Goal: Information Seeking & Learning: Check status

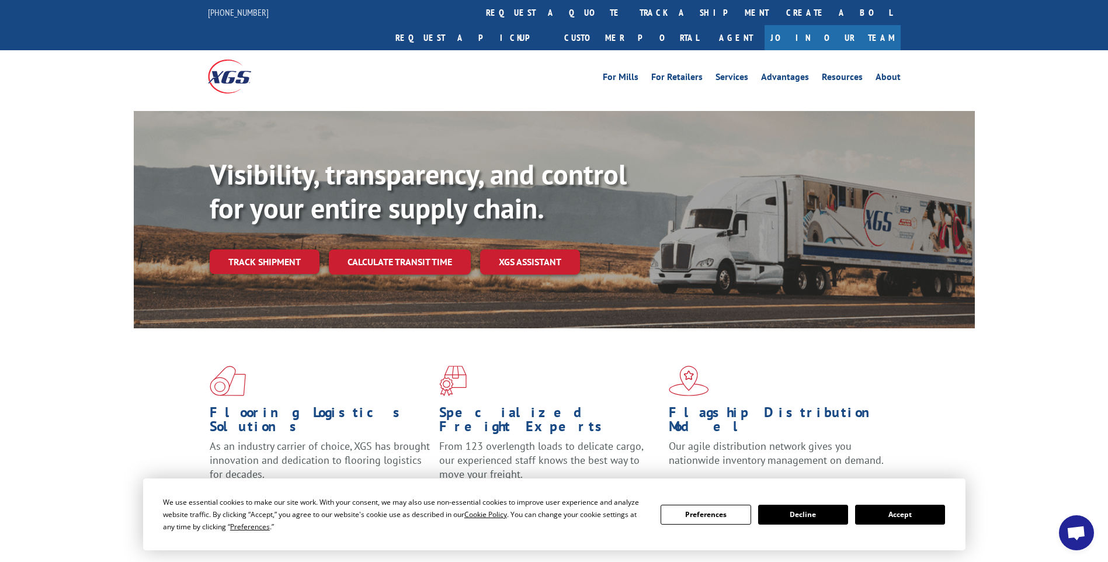
click at [631, 19] on link "track a shipment" at bounding box center [704, 12] width 147 height 25
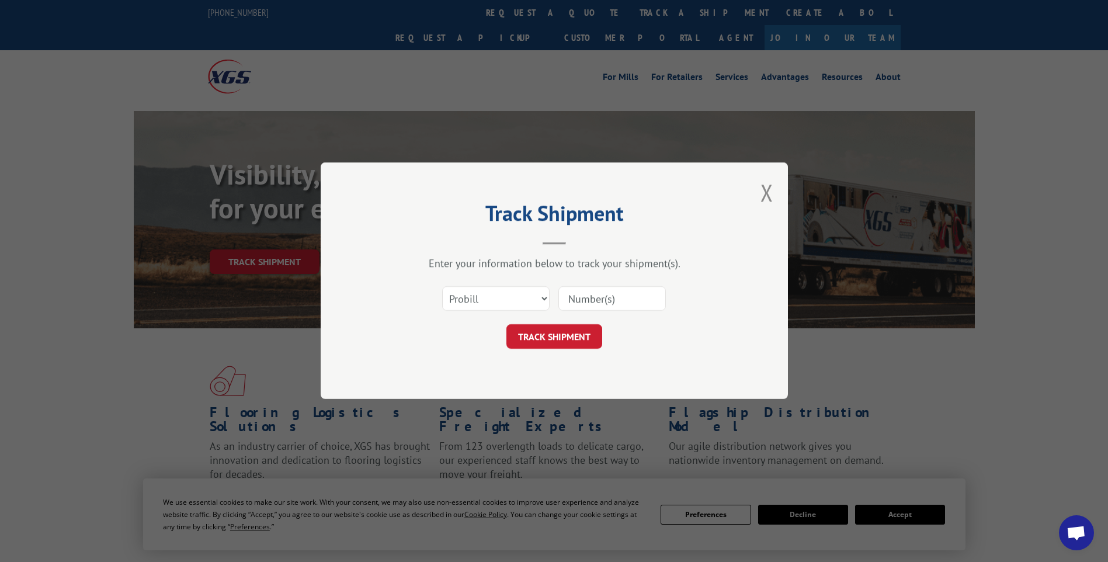
click at [600, 297] on input at bounding box center [611, 299] width 107 height 25
paste input "17014172 17014238 17014174 17014173"
type input "17014172 17014238 17014174 17014173"
click at [565, 336] on button "TRACK SHIPMENT" at bounding box center [554, 337] width 96 height 25
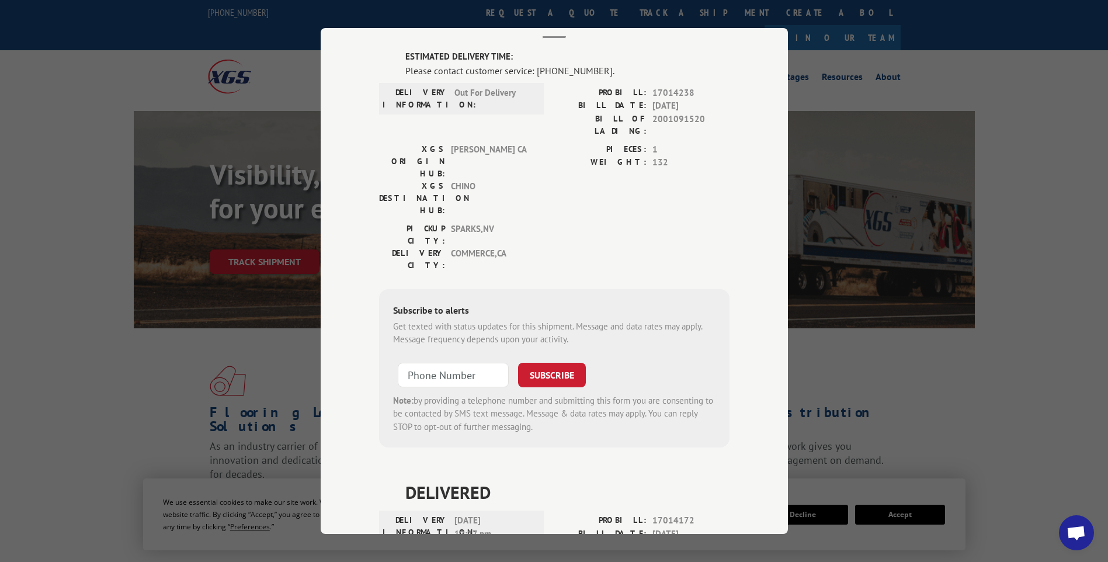
scroll to position [0, 0]
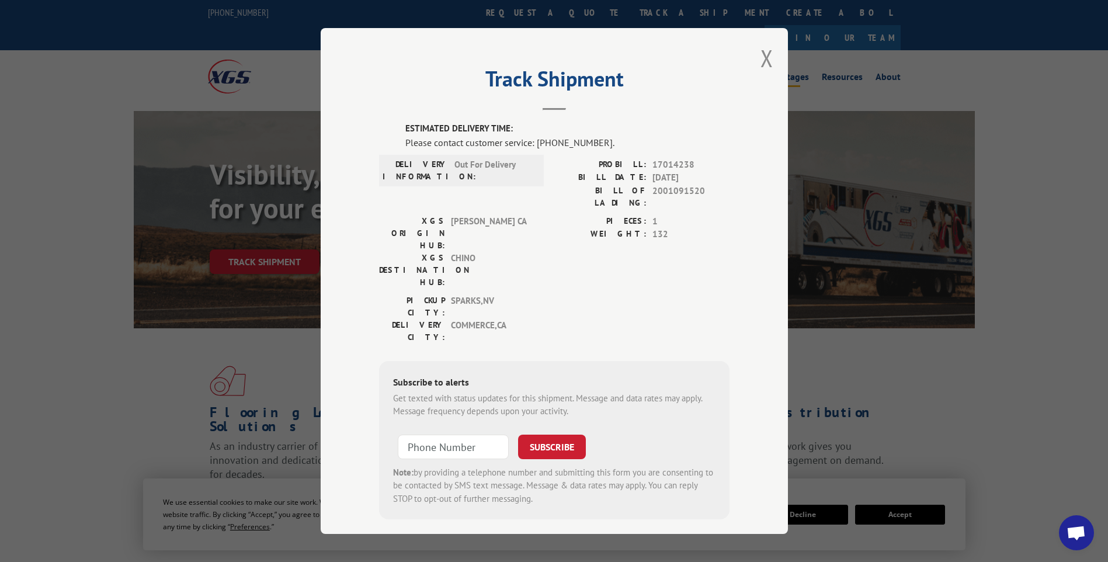
click at [766, 57] on button "Close modal" at bounding box center [766, 58] width 13 height 31
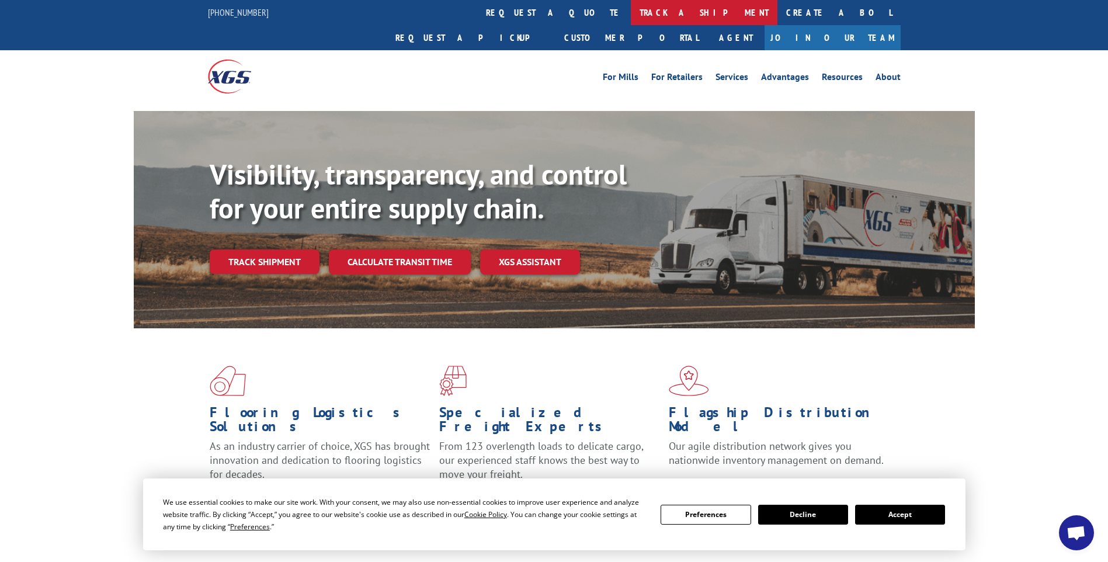
click at [631, 18] on link "track a shipment" at bounding box center [704, 12] width 147 height 25
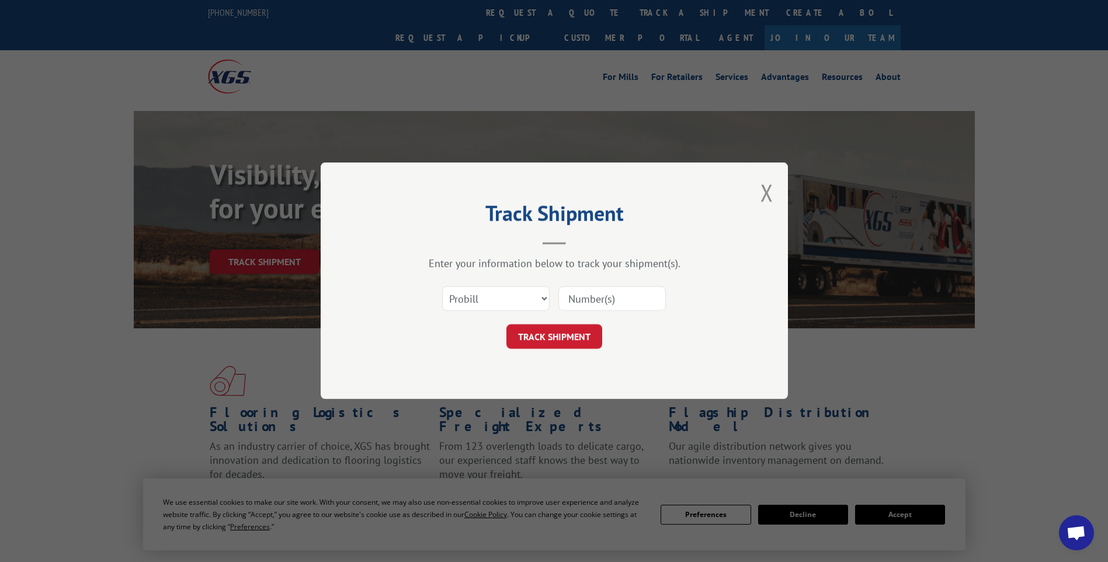
click at [646, 291] on input at bounding box center [611, 299] width 107 height 25
paste input "17014239 17014250 17014224 17014249 17014243 17014246"
type input "17014239 17014250 17014224 17014249 17014243 17014246"
click at [558, 332] on button "TRACK SHIPMENT" at bounding box center [554, 337] width 96 height 25
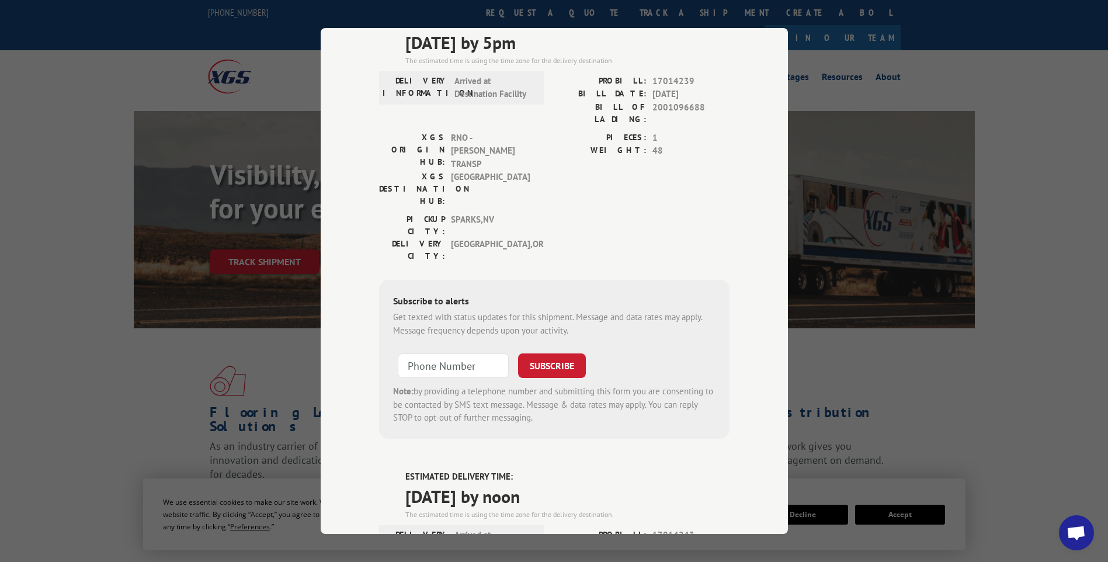
scroll to position [16, 0]
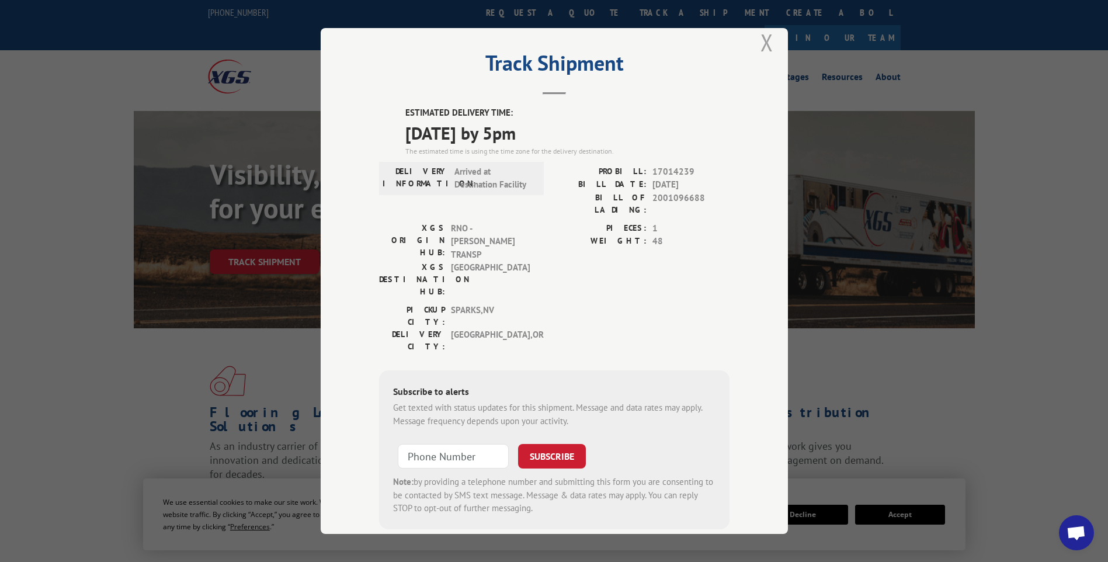
click at [767, 43] on button "Close modal" at bounding box center [766, 42] width 13 height 31
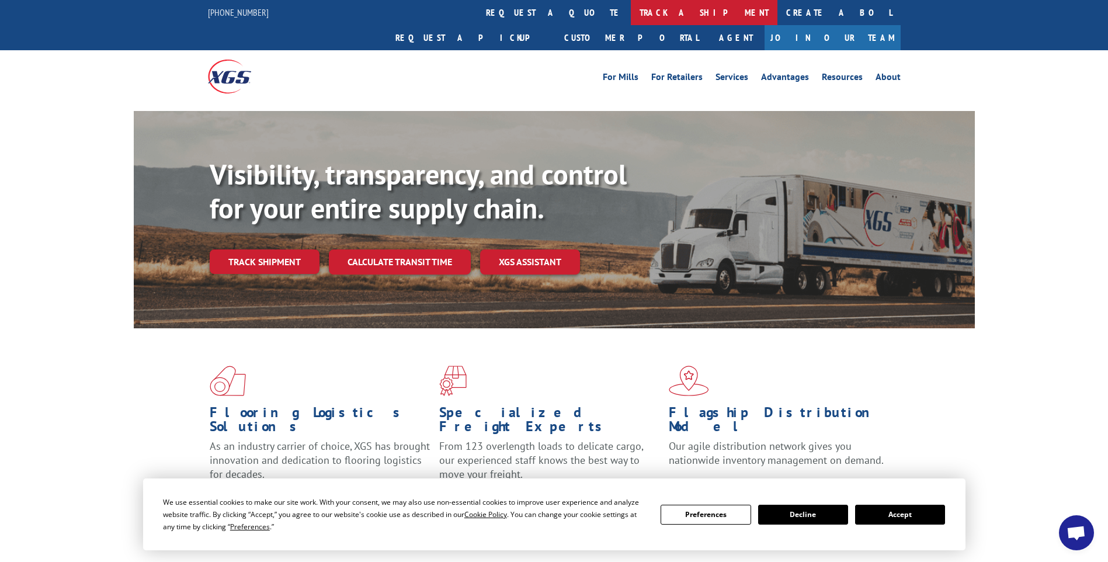
click at [631, 13] on link "track a shipment" at bounding box center [704, 12] width 147 height 25
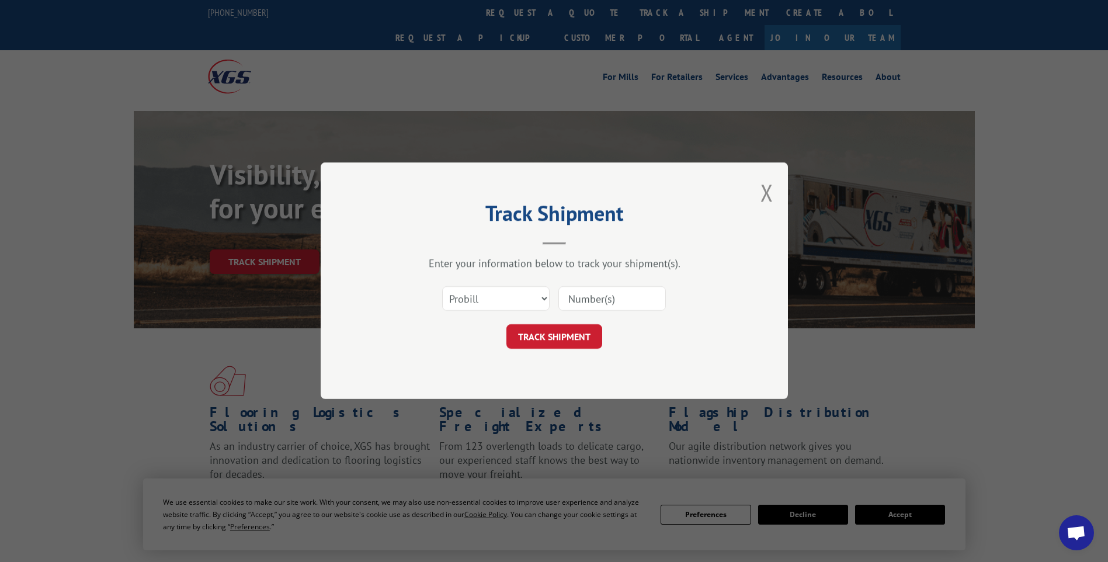
click at [583, 295] on input at bounding box center [611, 299] width 107 height 25
paste input "17014248 17014245 17014247 17014240 17014241"
type input "17014248 17014245 17014247 17014240 17014241"
click at [540, 336] on button "TRACK SHIPMENT" at bounding box center [554, 337] width 96 height 25
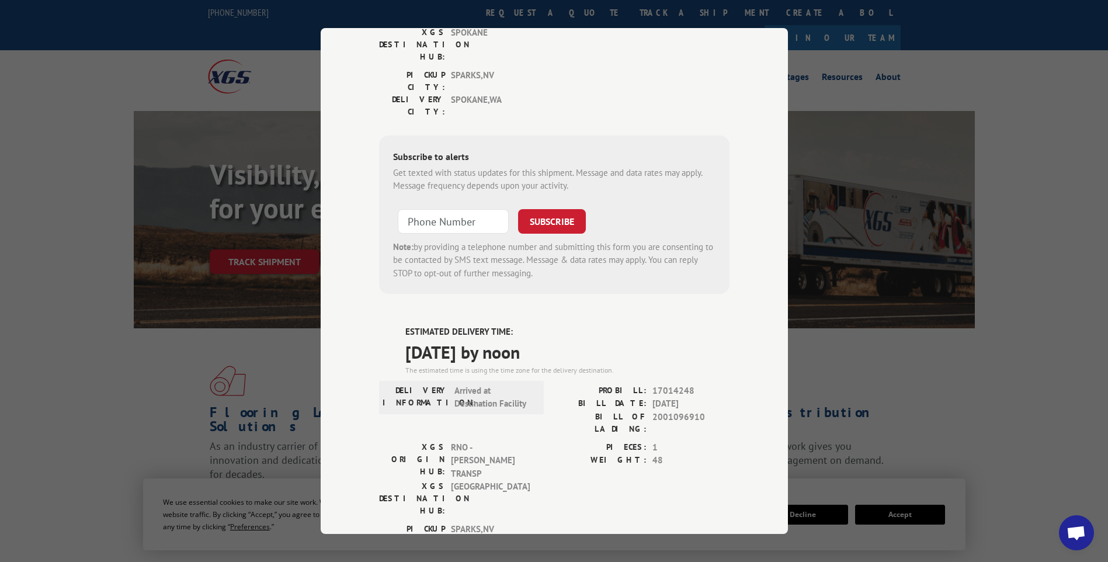
scroll to position [0, 0]
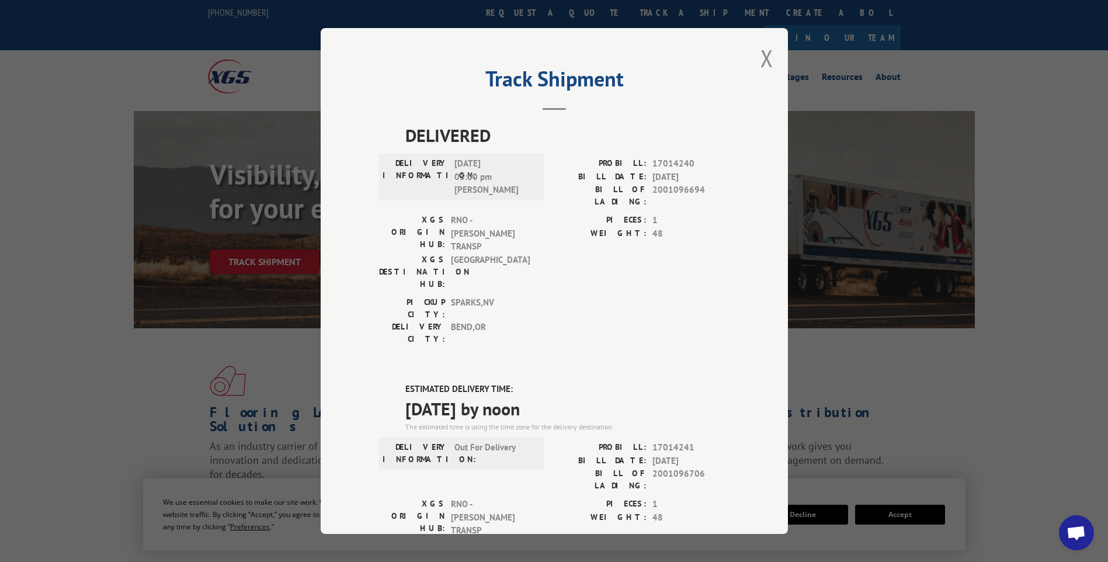
drag, startPoint x: 766, startPoint y: 56, endPoint x: 709, endPoint y: 37, distance: 60.2
click at [766, 58] on button "Close modal" at bounding box center [766, 58] width 13 height 31
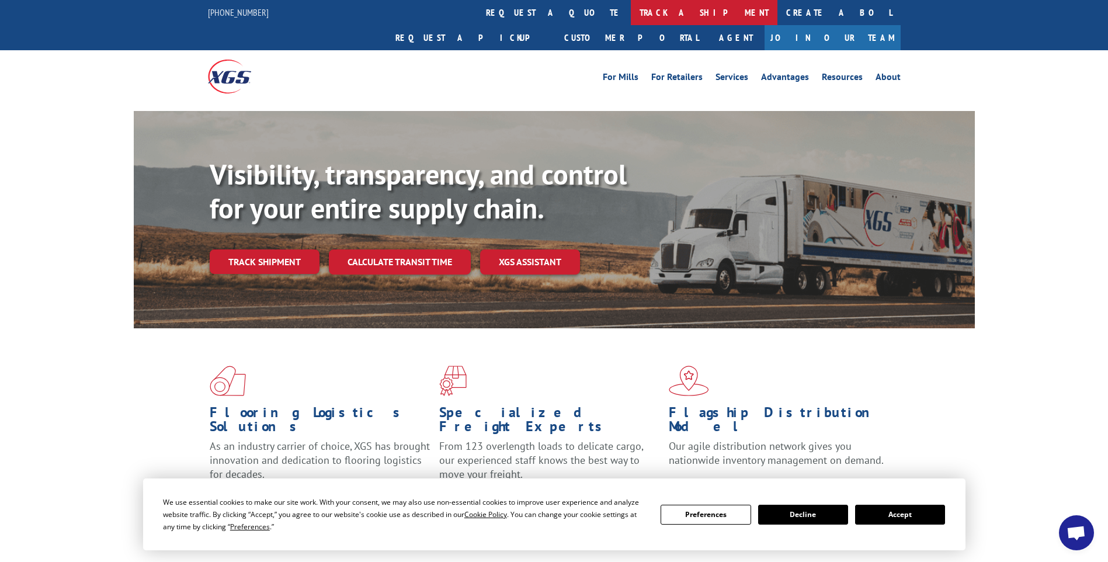
click at [631, 18] on link "track a shipment" at bounding box center [704, 12] width 147 height 25
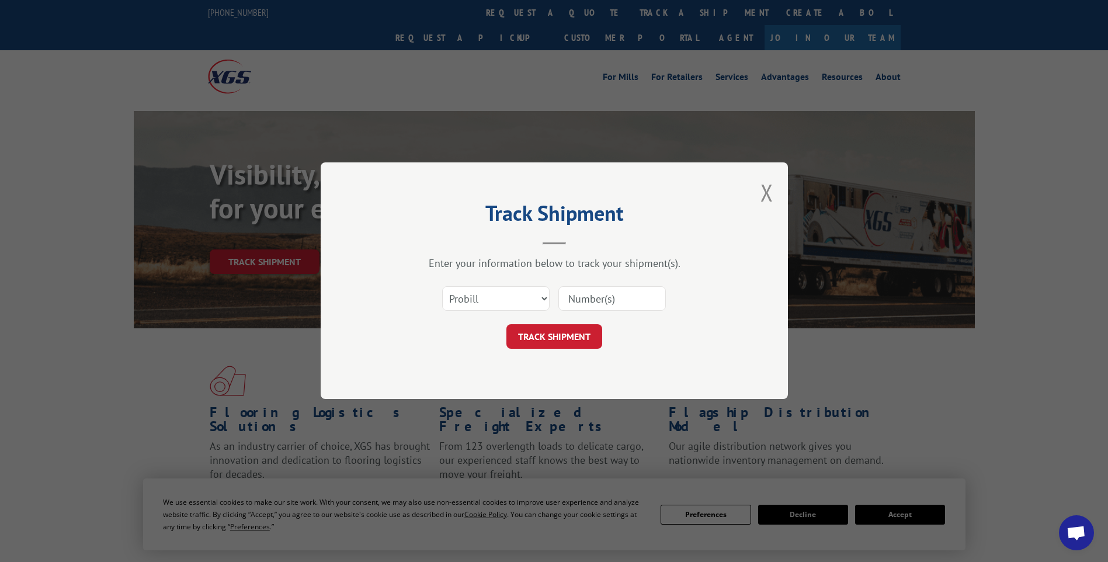
click at [610, 300] on input at bounding box center [611, 299] width 107 height 25
paste input "17014236 17014233 17014251 17014252 17014256 17014253 17014255 17014254"
type input "17014236 17014233 17014251 17014252 17014256 17014253 17014255 17014254"
click at [548, 338] on button "TRACK SHIPMENT" at bounding box center [554, 337] width 96 height 25
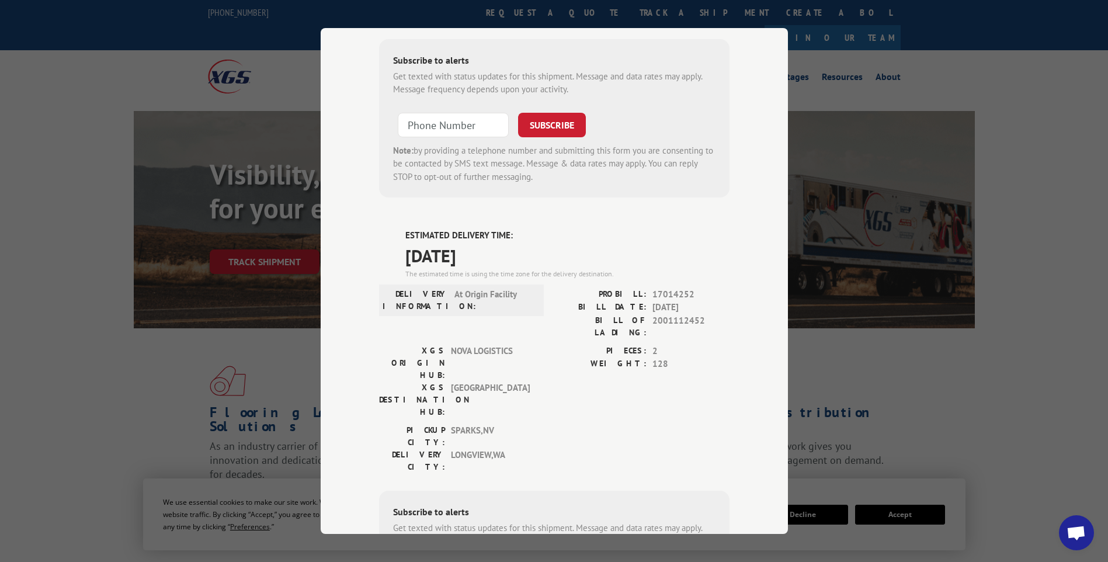
scroll to position [0, 0]
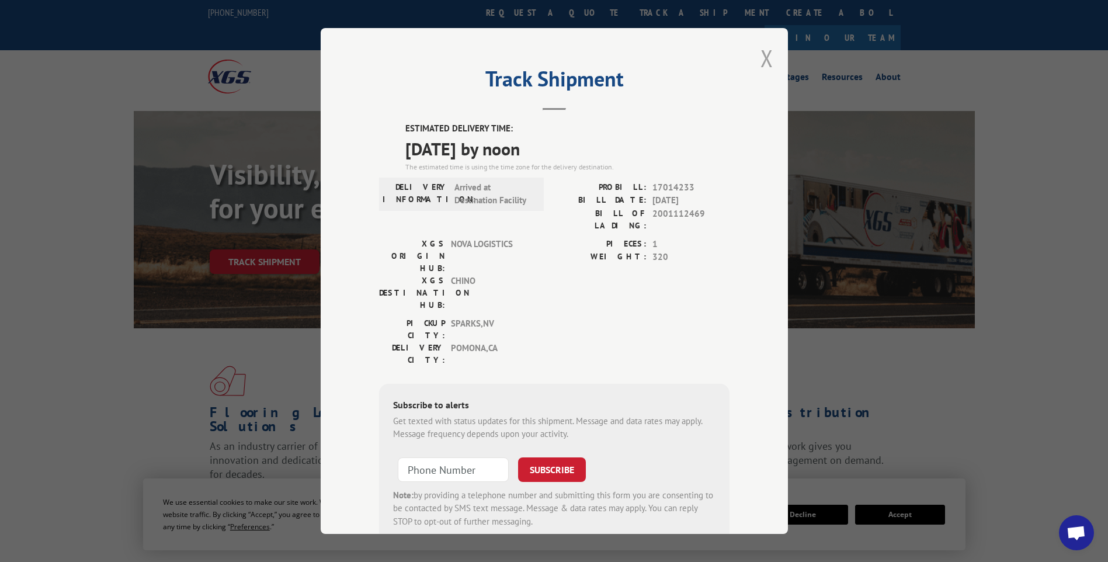
click at [761, 69] on button "Close modal" at bounding box center [766, 58] width 13 height 31
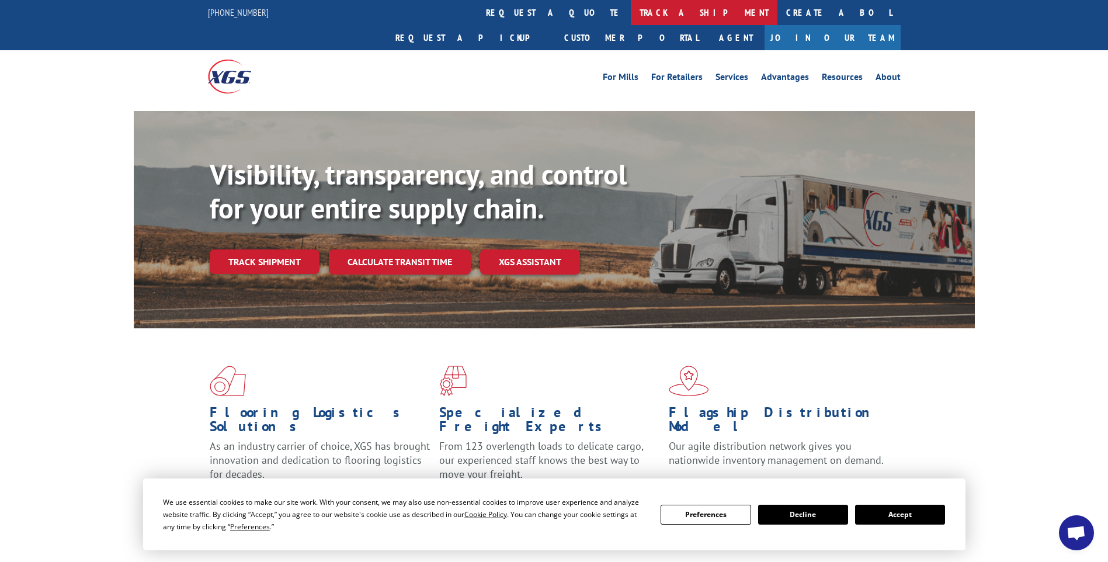
click at [631, 18] on link "track a shipment" at bounding box center [704, 12] width 147 height 25
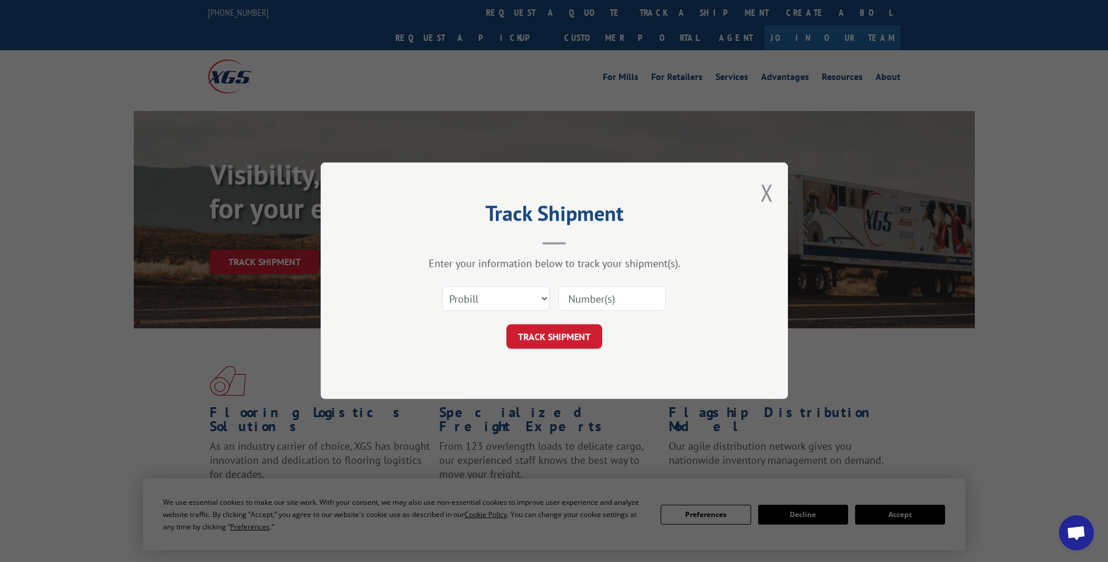
click at [635, 301] on input at bounding box center [611, 299] width 107 height 25
paste input "17014194 17014191 17014178 17014190 17014198 17014203 17014196 17014204 1701420…"
type input "17014194 17014191 17014178 17014190 17014198 17014203 17014196 17014204 1701420…"
click at [580, 338] on button "TRACK SHIPMENT" at bounding box center [554, 337] width 96 height 25
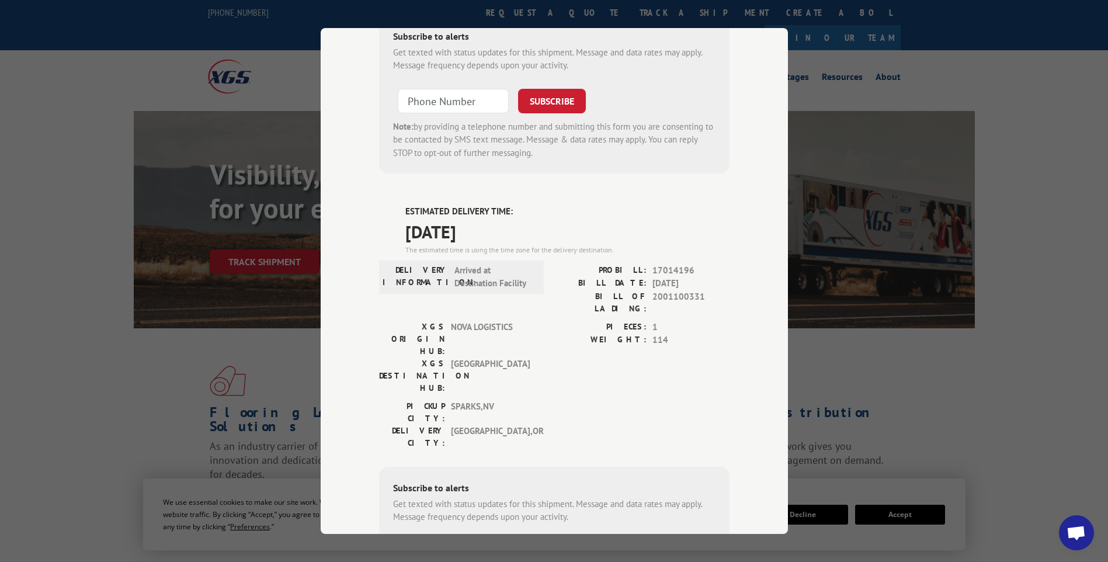
scroll to position [0, 0]
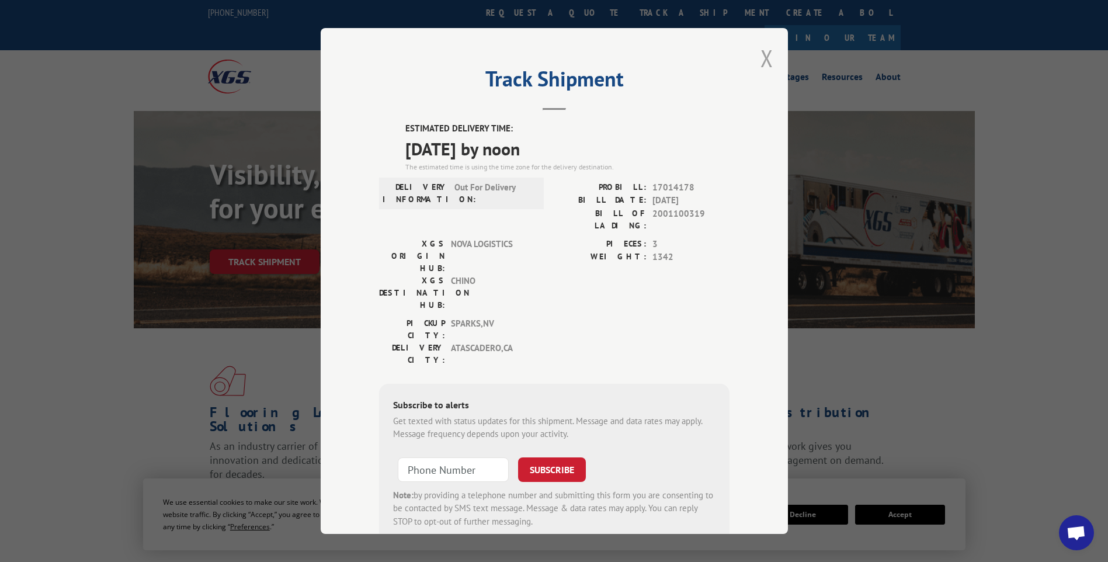
click at [762, 62] on button "Close modal" at bounding box center [766, 58] width 13 height 31
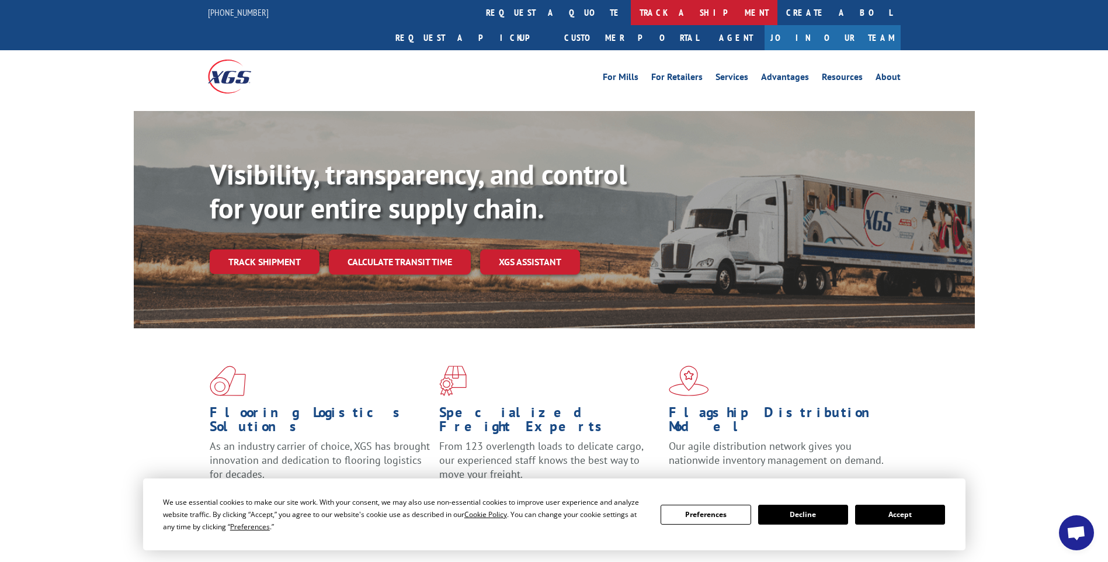
click at [631, 13] on link "track a shipment" at bounding box center [704, 12] width 147 height 25
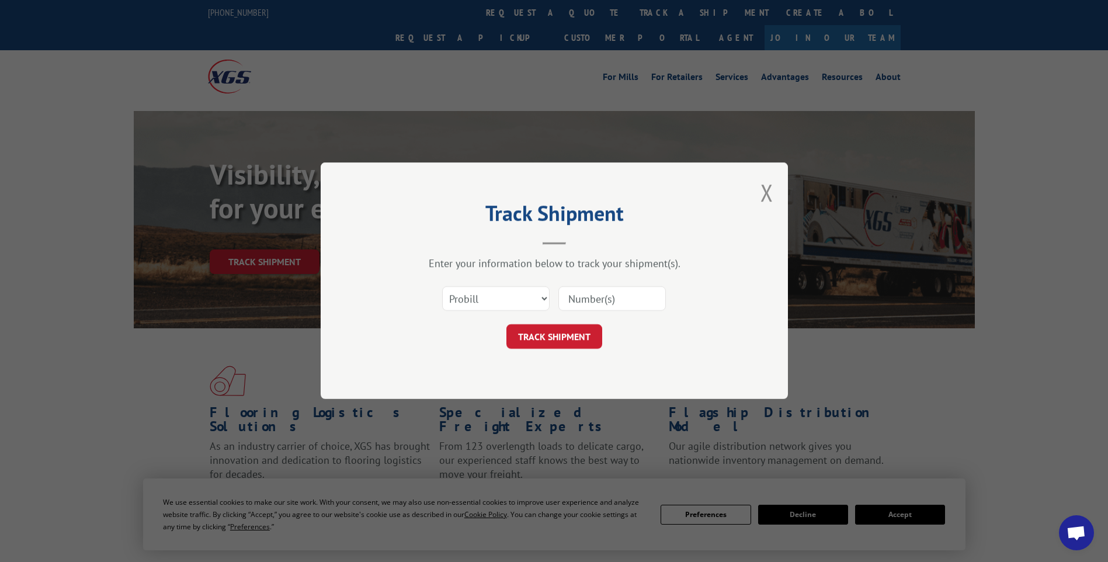
click at [629, 301] on input at bounding box center [611, 299] width 107 height 25
paste input "17014224 17014207 17014221 17014215 17014217 17014208 17014209 17014219 1701421…"
type input "17014224 17014207 17014221 17014215 17014217 17014208 17014209 17014219 1701421…"
click at [541, 331] on button "TRACK SHIPMENT" at bounding box center [554, 337] width 96 height 25
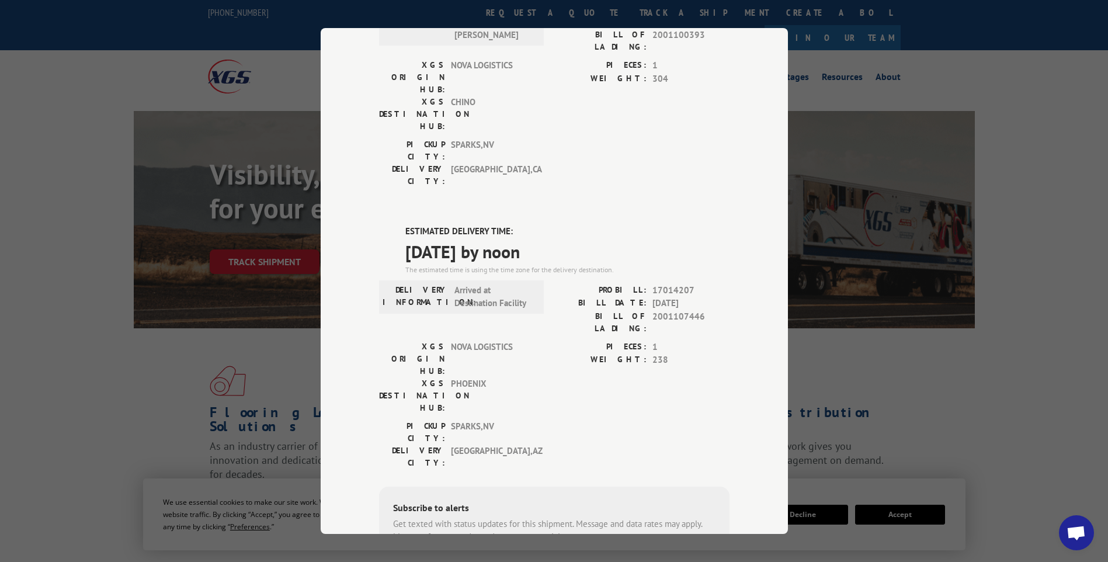
scroll to position [0, 0]
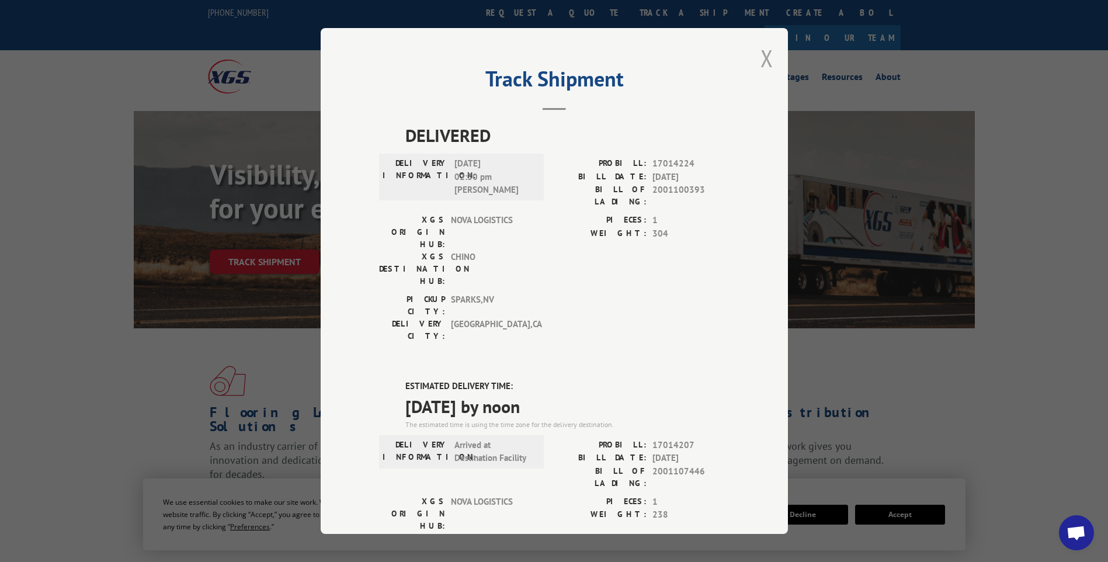
click at [761, 62] on button "Close modal" at bounding box center [766, 58] width 13 height 31
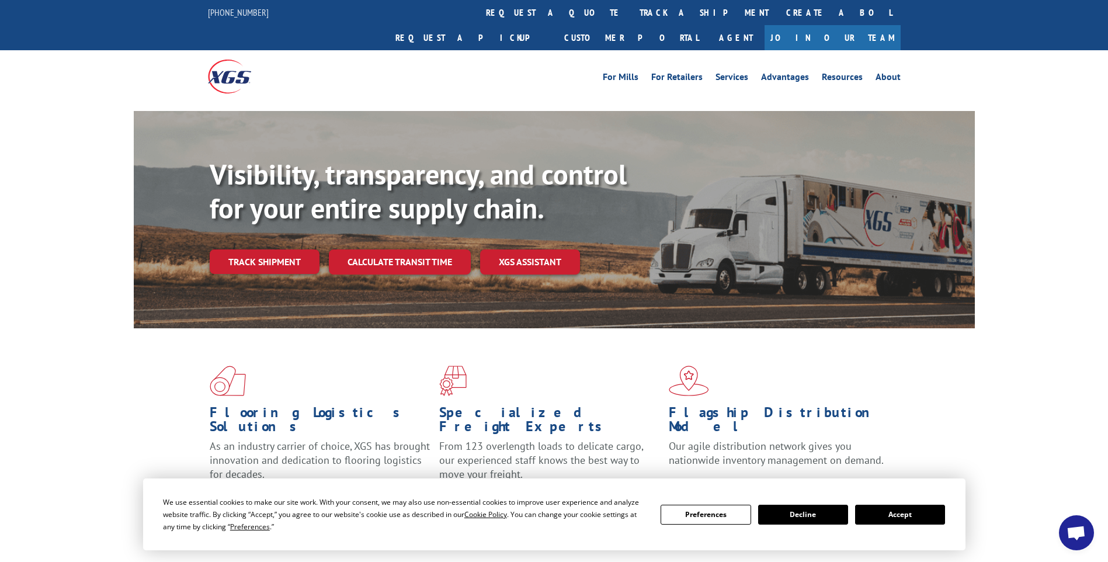
click at [631, 17] on link "track a shipment" at bounding box center [704, 12] width 147 height 25
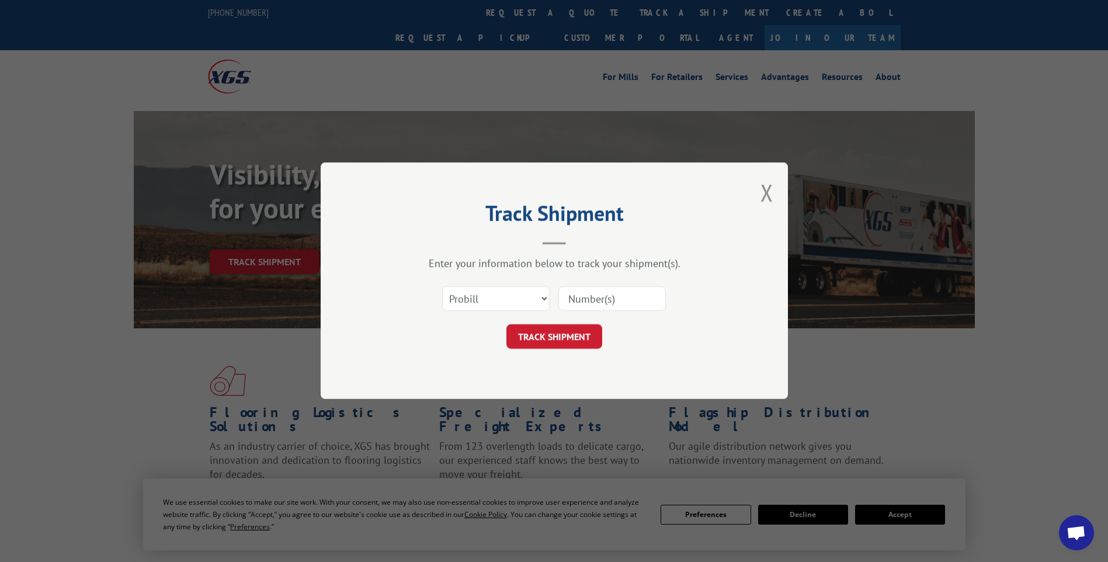
click at [623, 304] on input at bounding box center [611, 299] width 107 height 25
paste input "17014211 17014214 17014227 17014226 17014225 17014237 17014232 17014235 1701422…"
type input "17014211 17014214 17014227 17014226 17014225 17014237 17014232 17014235 1701422…"
click at [561, 338] on button "TRACK SHIPMENT" at bounding box center [554, 337] width 96 height 25
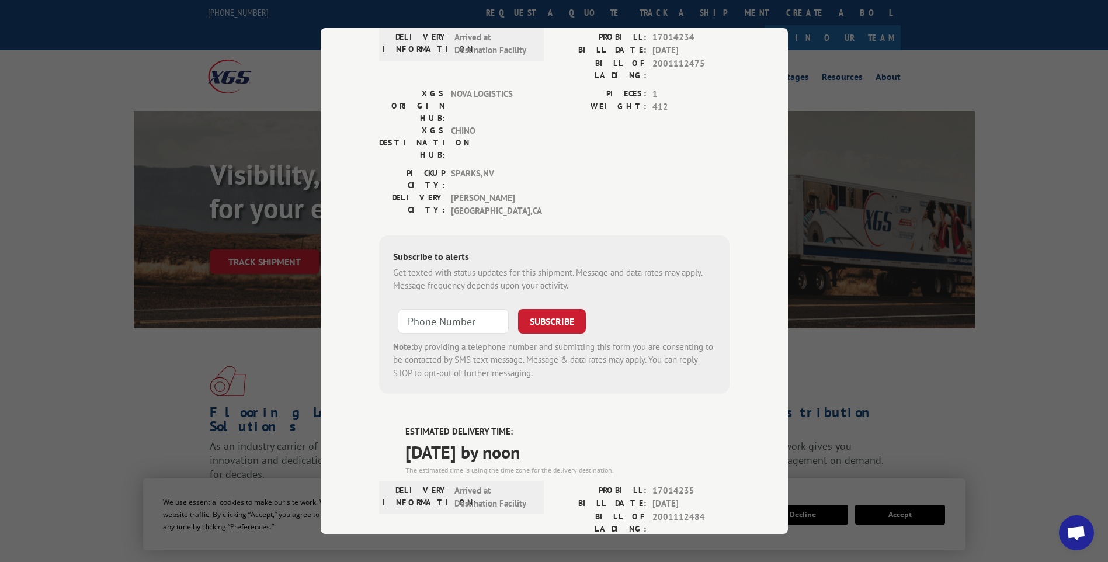
scroll to position [0, 0]
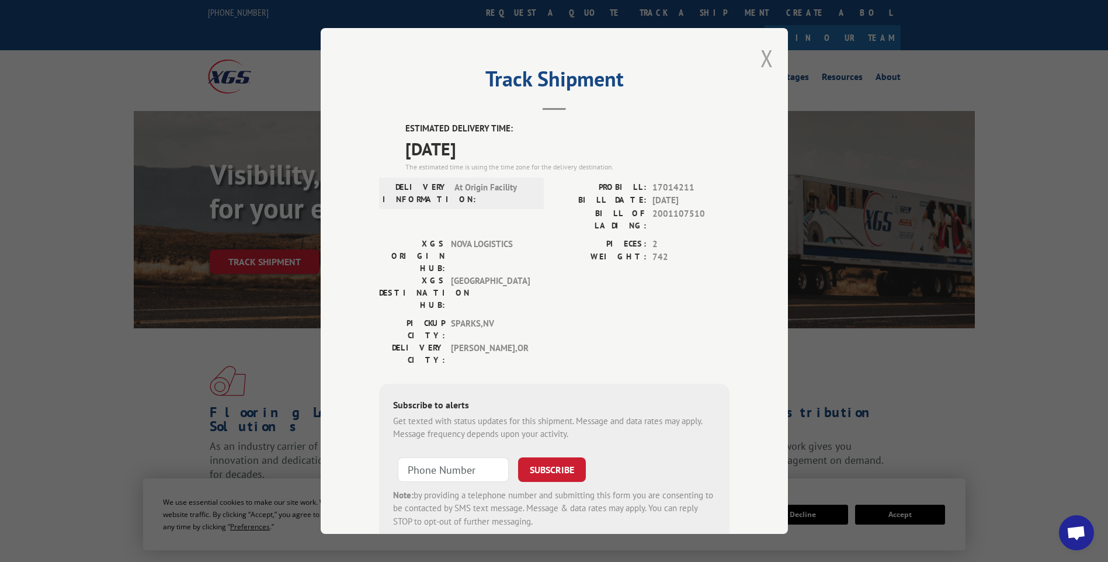
click at [764, 63] on button "Close modal" at bounding box center [766, 58] width 13 height 31
